Goal: Check status: Check status

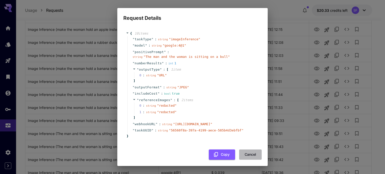
click at [247, 160] on button "Cancel" at bounding box center [250, 155] width 23 height 10
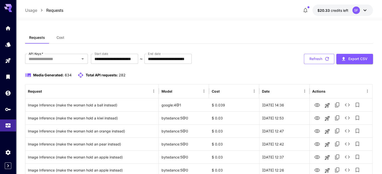
click at [323, 55] on button "Refresh" at bounding box center [319, 59] width 30 height 10
click at [318, 59] on button "Refresh" at bounding box center [319, 59] width 30 height 10
click at [319, 58] on button "Refresh" at bounding box center [319, 59] width 30 height 10
click at [311, 59] on button "Refresh" at bounding box center [319, 59] width 30 height 10
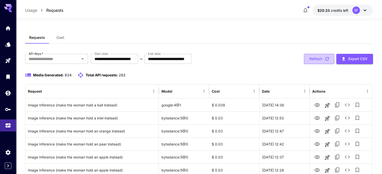
click at [318, 57] on button "Refresh" at bounding box center [319, 59] width 30 height 10
click at [315, 59] on button "Refresh" at bounding box center [319, 59] width 30 height 10
click at [319, 57] on button "Refresh" at bounding box center [319, 59] width 30 height 10
click at [311, 59] on button "Refresh" at bounding box center [319, 59] width 30 height 10
click at [325, 57] on icon "button" at bounding box center [327, 59] width 4 height 4
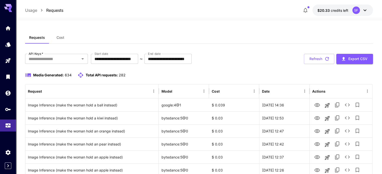
drag, startPoint x: 327, startPoint y: 60, endPoint x: 175, endPoint y: 65, distance: 152.4
click at [327, 59] on icon "button" at bounding box center [327, 59] width 6 height 6
click at [314, 61] on button "Refresh" at bounding box center [319, 59] width 30 height 10
click at [321, 57] on button "Refresh" at bounding box center [319, 59] width 30 height 10
click at [318, 63] on button "Refresh" at bounding box center [319, 59] width 30 height 10
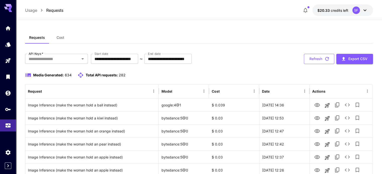
click at [314, 57] on button "Refresh" at bounding box center [319, 59] width 30 height 10
click at [325, 60] on icon "button" at bounding box center [327, 59] width 6 height 6
click at [317, 60] on button "Refresh" at bounding box center [319, 59] width 30 height 10
click at [314, 59] on button "Refresh" at bounding box center [319, 59] width 30 height 10
click at [315, 57] on button "Refresh" at bounding box center [319, 59] width 30 height 10
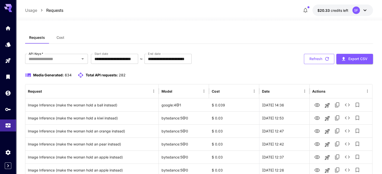
click at [312, 58] on button "Refresh" at bounding box center [319, 59] width 30 height 10
click at [311, 61] on button "Refresh" at bounding box center [319, 59] width 30 height 10
